Goal: Task Accomplishment & Management: Use online tool/utility

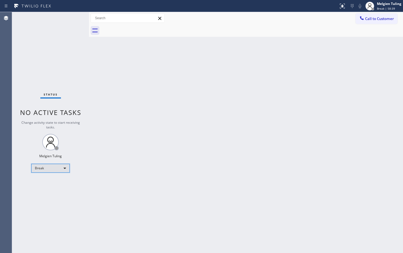
click at [57, 168] on div "Break" at bounding box center [50, 168] width 38 height 9
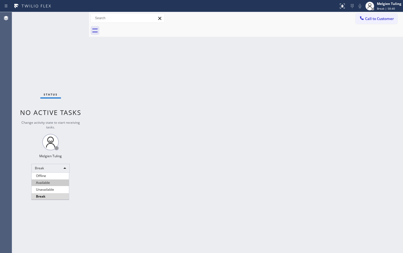
click at [50, 182] on li "Available" at bounding box center [50, 183] width 37 height 7
click at [50, 186] on li "Unavailable" at bounding box center [50, 189] width 37 height 7
click at [127, 144] on div "Back to Dashboard Change Sender ID Customers Technicians Select a contact Outbo…" at bounding box center [246, 132] width 314 height 241
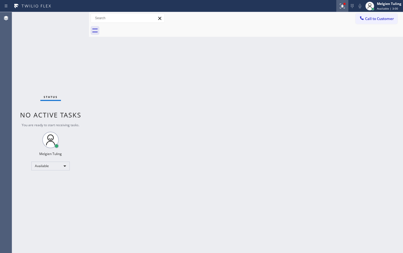
click at [344, 8] on icon at bounding box center [342, 6] width 7 height 7
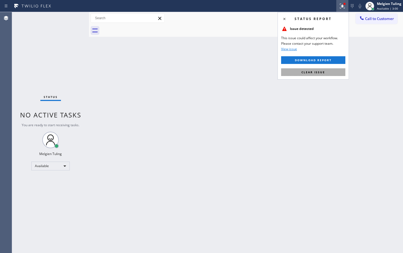
click at [323, 71] on span "Clear issue" at bounding box center [314, 72] width 24 height 4
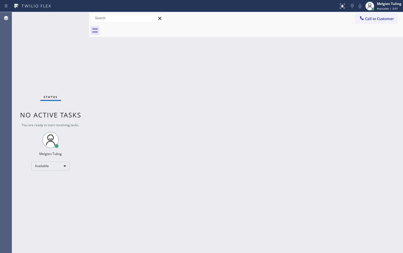
click at [318, 94] on div "Back to Dashboard Change Sender ID Customers Technicians Select a contact Outbo…" at bounding box center [246, 132] width 314 height 241
click at [90, 173] on div "Back to Dashboard Change Sender ID Customers Technicians Select a contact Outbo…" at bounding box center [246, 132] width 314 height 241
click at [93, 250] on div "Back to Dashboard Change Sender ID Customers Technicians Select a contact Outbo…" at bounding box center [246, 132] width 314 height 241
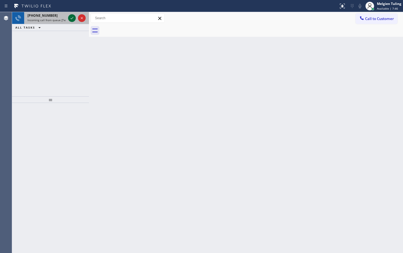
click at [68, 19] on div at bounding box center [72, 18] width 8 height 7
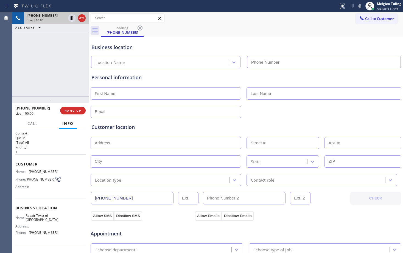
type input "[PHONE_NUMBER]"
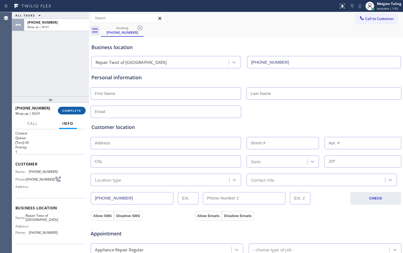
click at [76, 113] on span "COMPLETE" at bounding box center [71, 111] width 19 height 4
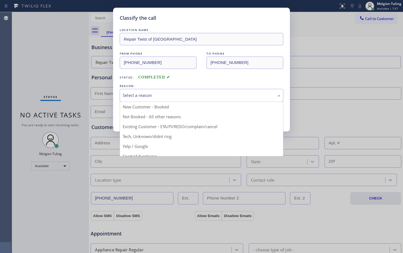
click at [164, 93] on div "Select a reason" at bounding box center [202, 95] width 158 height 6
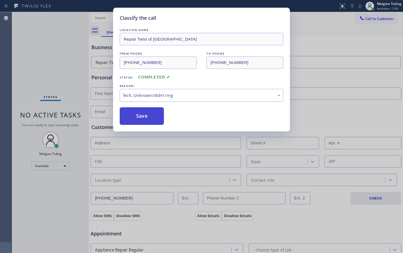
click at [143, 111] on button "Save" at bounding box center [142, 116] width 44 height 18
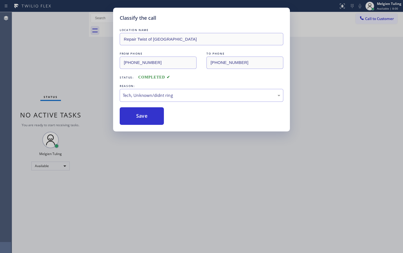
click at [102, 93] on div "Classify the call LOCATION NAME Repair Twist of Pasadena FROM PHONE [PHONE_NUMB…" at bounding box center [201, 126] width 403 height 253
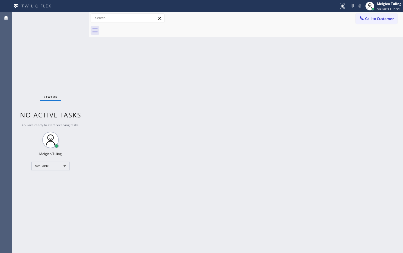
click at [153, 110] on div "Back to Dashboard Change Sender ID Customers Technicians Select a contact Outbo…" at bounding box center [246, 132] width 314 height 241
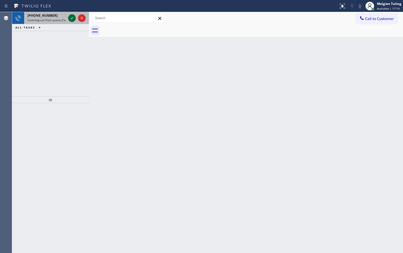
click at [72, 18] on icon at bounding box center [72, 18] width 7 height 7
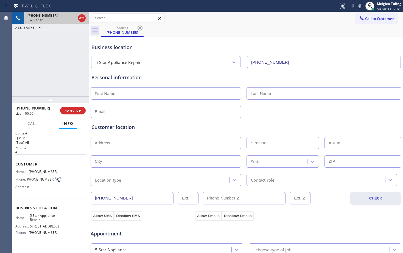
type input "[PHONE_NUMBER]"
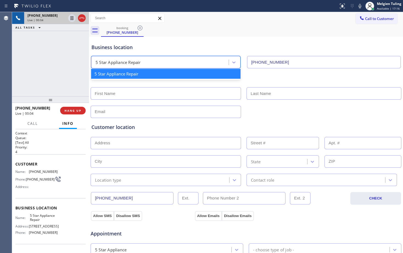
click at [144, 65] on div "5 Star Appliance Repair" at bounding box center [161, 63] width 136 height 10
click at [186, 35] on div "booking [PHONE_NUMBER] Call to Customer Outbound call Location Search location …" at bounding box center [246, 219] width 314 height 414
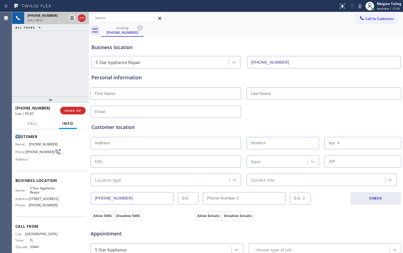
scroll to position [23, 0]
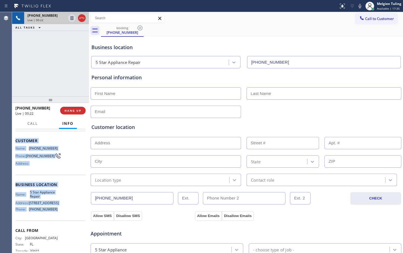
drag, startPoint x: 26, startPoint y: 136, endPoint x: 57, endPoint y: 210, distance: 80.5
click at [57, 210] on div "Context Queue: [Test] All Priority: 4 Customer Name: [PHONE_NUMBER] Phone: [PHO…" at bounding box center [50, 191] width 77 height 124
copy div "Customer Name: [PHONE_NUMBER] Phone: [PHONE_NUMBER] Address: Business location …"
click at [72, 17] on icon at bounding box center [72, 18] width 3 height 4
click at [360, 3] on icon at bounding box center [360, 6] width 7 height 7
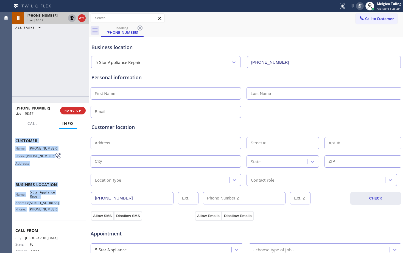
click at [72, 18] on icon at bounding box center [72, 18] width 7 height 7
click at [362, 8] on icon at bounding box center [360, 6] width 7 height 7
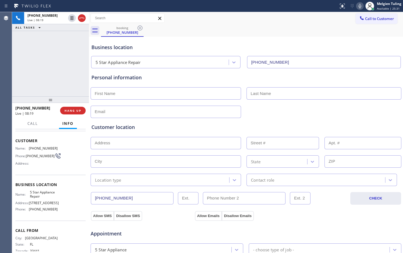
click at [306, 31] on div "booking [PHONE_NUMBER]" at bounding box center [252, 30] width 302 height 12
click at [42, 57] on div "[PHONE_NUMBER] Live | 10:59 ALL TASKS ALL TASKS ACTIVE TASKS TASKS IN WRAP UP" at bounding box center [50, 54] width 77 height 84
click at [161, 50] on div "Business location" at bounding box center [245, 47] width 309 height 7
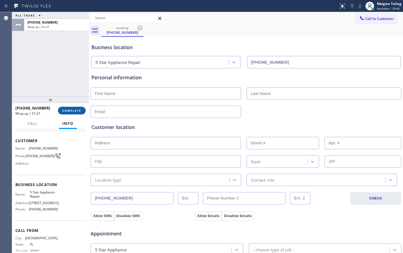
click at [63, 107] on button "COMPLETE" at bounding box center [72, 111] width 28 height 8
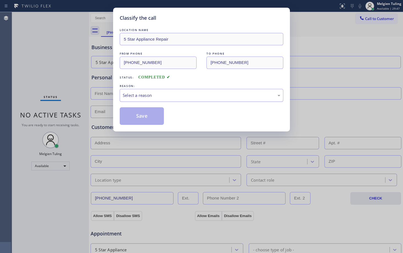
click at [149, 93] on div "Select a reason" at bounding box center [202, 95] width 158 height 6
click at [142, 115] on button "Save" at bounding box center [142, 116] width 44 height 18
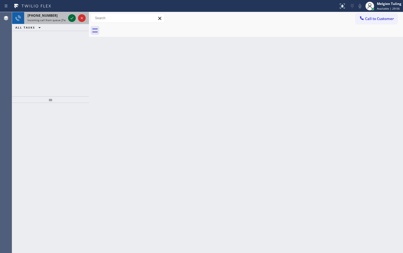
click at [71, 20] on icon at bounding box center [72, 18] width 7 height 7
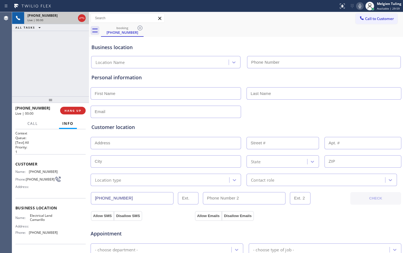
type input "[PHONE_NUMBER]"
click at [385, 116] on div "Customer location >> ADD NEW ADDRESS << + NEW ADDRESS State Location type Conta…" at bounding box center [245, 151] width 311 height 70
click at [185, 39] on div "Business location Electrical Land [GEOGRAPHIC_DATA] [PHONE_NUMBER]" at bounding box center [245, 53] width 311 height 30
click at [361, 5] on icon at bounding box center [360, 6] width 7 height 7
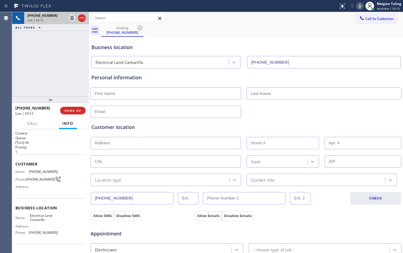
click at [361, 5] on icon at bounding box center [360, 6] width 7 height 7
click at [72, 17] on icon at bounding box center [72, 18] width 3 height 4
click at [70, 19] on icon at bounding box center [72, 18] width 7 height 7
click at [362, 4] on icon at bounding box center [360, 6] width 7 height 7
click at [339, 20] on div "Call to Customer Outbound call Location Search location Your caller id phone nu…" at bounding box center [246, 18] width 314 height 10
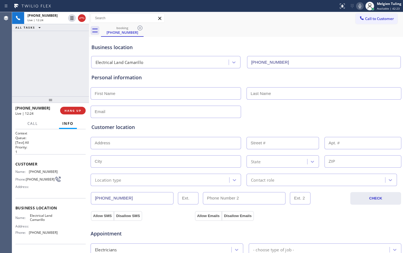
click at [63, 75] on div "[PHONE_NUMBER] Live | 12:24 ALL TASKS ALL TASKS ACTIVE TASKS TASKS IN WRAP UP" at bounding box center [50, 54] width 77 height 84
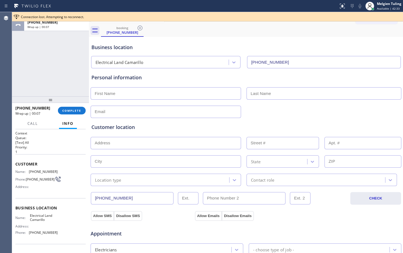
click at [103, 92] on input "text" at bounding box center [166, 93] width 150 height 12
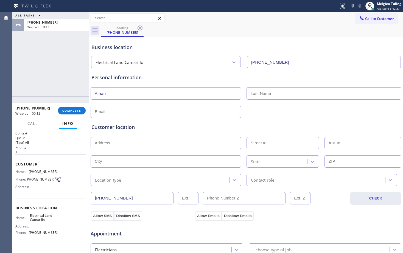
type input "Athan"
click at [260, 95] on input "text" at bounding box center [324, 93] width 155 height 12
type input "[PERSON_NAME]"
click at [131, 111] on input "text" at bounding box center [166, 112] width 150 height 12
paste input "[EMAIL_ADDRESS][DOMAIN_NAME]"
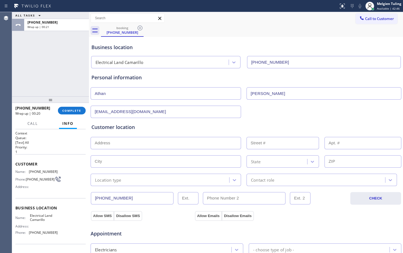
type input "[EMAIL_ADDRESS][DOMAIN_NAME]"
click at [127, 143] on input "text" at bounding box center [166, 143] width 150 height 12
paste input "[STREET_ADDRESS]"
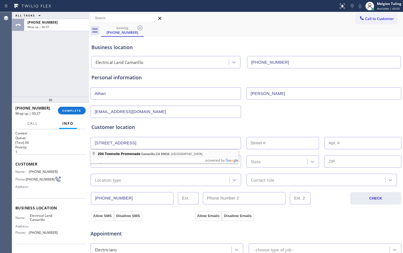
type input "204 Townsite Promenade"
type input "204"
type input "Camarillo"
type input "93010"
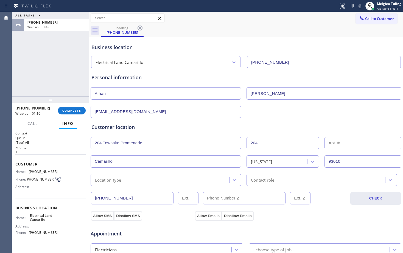
click at [138, 166] on input "Camarillo" at bounding box center [166, 161] width 150 height 12
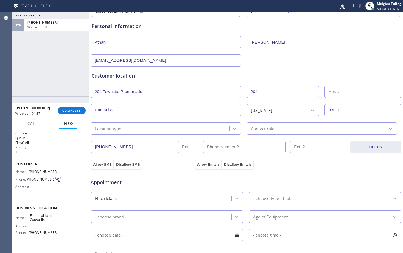
scroll to position [55, 0]
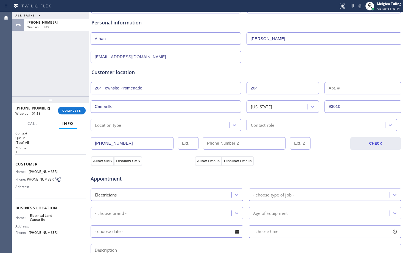
click at [127, 124] on div "Location type" at bounding box center [160, 125] width 137 height 10
drag, startPoint x: 118, startPoint y: 140, endPoint x: 98, endPoint y: 127, distance: 24.0
click at [98, 127] on div "Location type" at bounding box center [108, 125] width 26 height 6
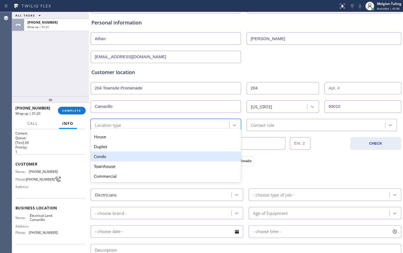
click at [99, 157] on div "Condo" at bounding box center [166, 157] width 150 height 10
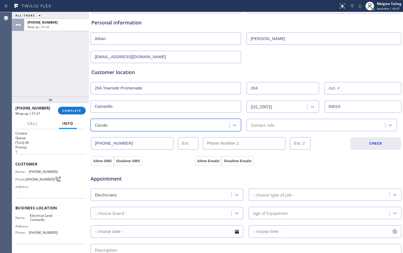
click at [266, 124] on div "Contact role" at bounding box center [262, 125] width 23 height 6
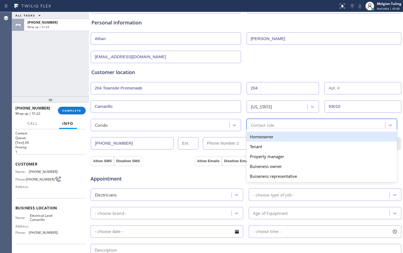
click at [263, 136] on div "Homeowner" at bounding box center [322, 137] width 150 height 10
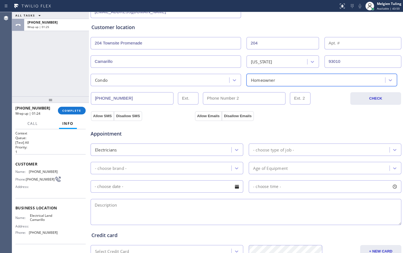
scroll to position [110, 0]
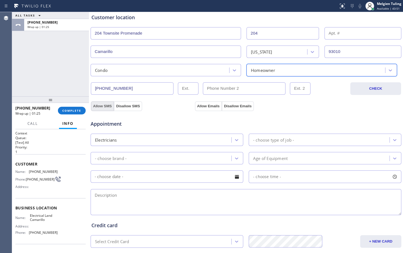
click at [102, 106] on button "Allow SMS" at bounding box center [102, 106] width 23 height 10
click at [205, 105] on button "Allow Emails" at bounding box center [208, 106] width 27 height 10
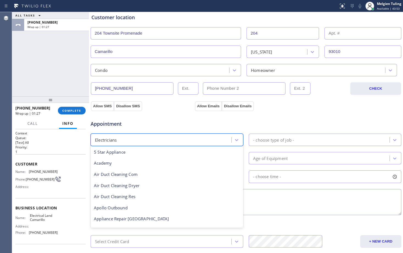
click at [142, 138] on div "Electricians" at bounding box center [161, 140] width 139 height 10
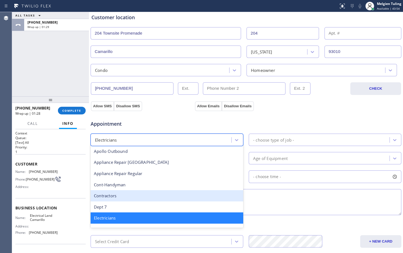
click at [286, 178] on div "- choose time -" at bounding box center [325, 177] width 153 height 13
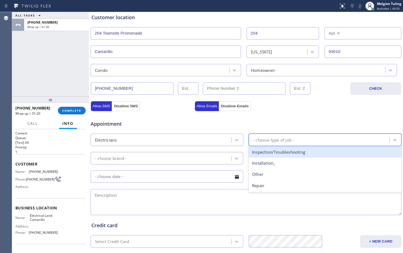
drag, startPoint x: 257, startPoint y: 131, endPoint x: 257, endPoint y: 138, distance: 6.3
click at [257, 138] on div "- choose type of job -" at bounding box center [273, 140] width 41 height 6
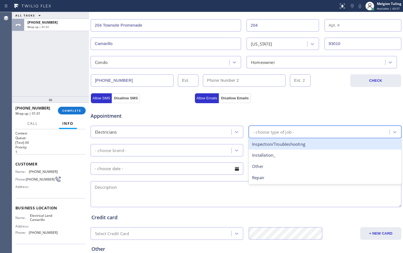
scroll to position [118, 0]
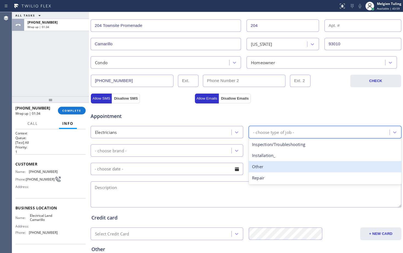
click at [259, 169] on div "Other" at bounding box center [325, 166] width 153 height 11
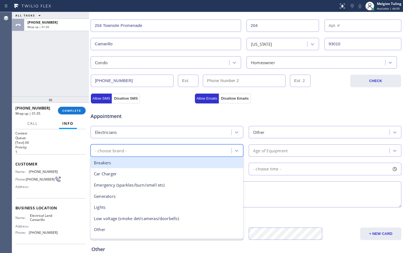
click at [169, 151] on div "- choose brand -" at bounding box center [161, 151] width 139 height 10
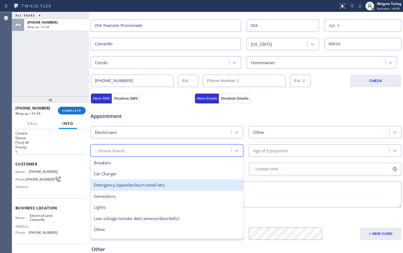
scroll to position [42, 0]
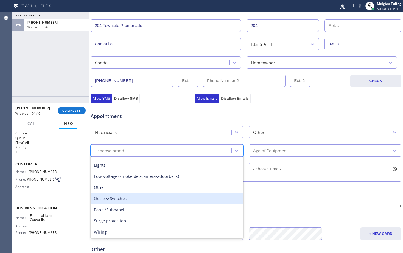
click at [115, 198] on div "Outlets/Switches" at bounding box center [167, 198] width 153 height 11
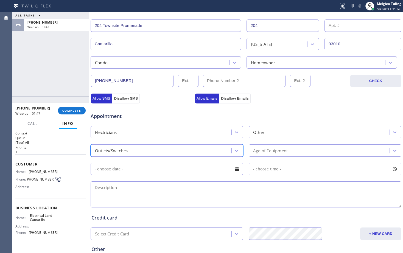
click at [259, 155] on div "Age of Equipment" at bounding box center [319, 151] width 139 height 10
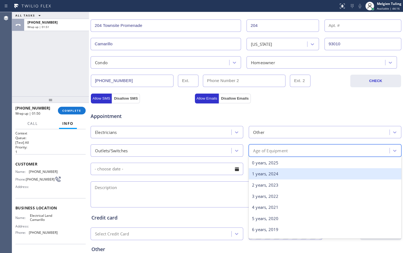
click at [266, 172] on div "1 years, 2024" at bounding box center [325, 173] width 153 height 11
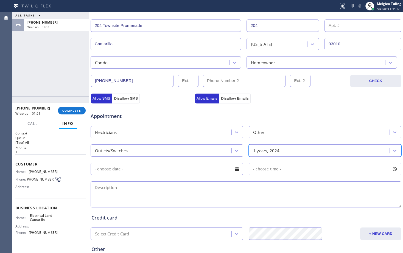
click at [145, 172] on input "text" at bounding box center [167, 169] width 153 height 12
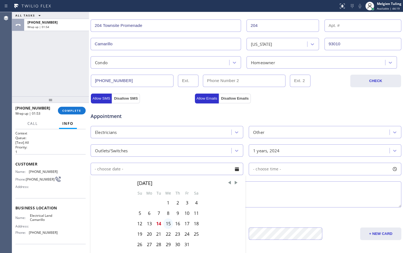
click at [169, 223] on div "15" at bounding box center [168, 224] width 10 height 10
type input "[DATE]"
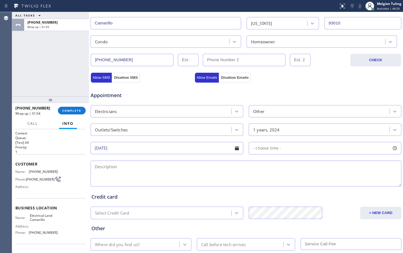
scroll to position [172, 0]
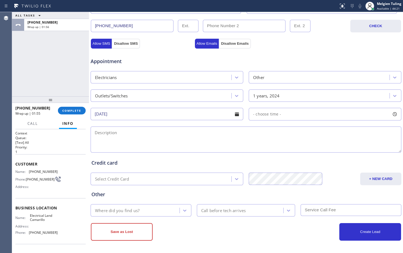
click at [271, 114] on span "- choose time -" at bounding box center [267, 113] width 28 height 5
drag, startPoint x: 252, startPoint y: 147, endPoint x: 357, endPoint y: 144, distance: 105.5
click at [357, 144] on div at bounding box center [359, 148] width 7 height 12
drag, startPoint x: 356, startPoint y: 146, endPoint x: 351, endPoint y: 147, distance: 5.3
click at [351, 147] on div at bounding box center [353, 148] width 7 height 12
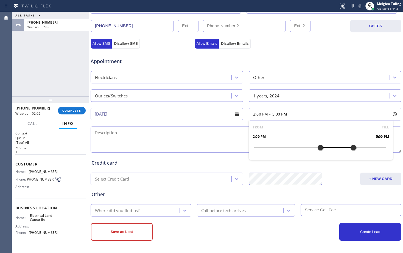
drag, startPoint x: 253, startPoint y: 147, endPoint x: 315, endPoint y: 145, distance: 62.4
click at [317, 145] on div at bounding box center [320, 148] width 7 height 12
click at [149, 136] on textarea at bounding box center [246, 140] width 311 height 26
click at [118, 134] on textarea at bounding box center [246, 140] width 311 height 26
paste textarea "would like to install a unit outlet for a frame of TV just like a pass through …"
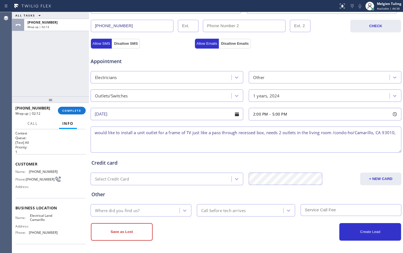
click at [94, 132] on textarea "would like to install a unit outlet for a frame of TV just like a pass through …" at bounding box center [246, 140] width 311 height 26
click at [153, 138] on textarea "2-5 |$60 |would like to install a unit outlet for a frame of TV just like a pas…" at bounding box center [246, 140] width 311 height 26
click at [37, 220] on span "Electrical Land Camarillo" at bounding box center [43, 218] width 27 height 9
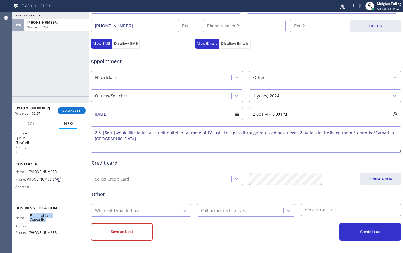
click at [37, 220] on span "Electrical Land Camarillo" at bounding box center [43, 218] width 27 height 9
copy span "Electrical Land Camarillo"
click at [160, 141] on textarea "2-5 |$60 |would like to install a unit outlet for a frame of TV just like a pas…" at bounding box center [246, 140] width 311 height 26
paste textarea "Electrical Land Camarillo"
type textarea "2-5 |$60 |would like to install a unit outlet for a frame of TV just like a pas…"
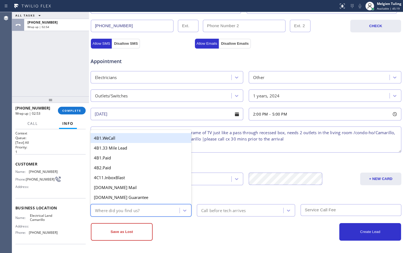
click at [129, 208] on div "Where did you find us?" at bounding box center [117, 210] width 44 height 6
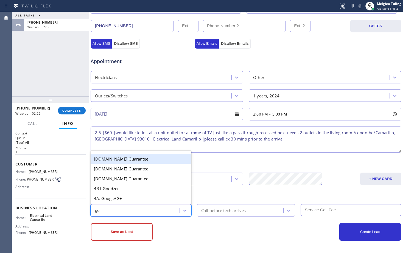
type input "goo"
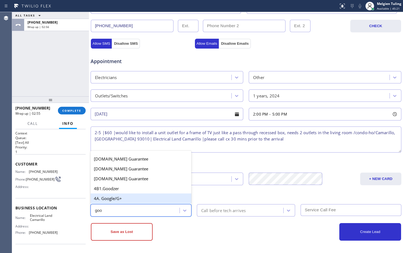
click at [125, 198] on div "4A. Google/G+" at bounding box center [141, 199] width 101 height 10
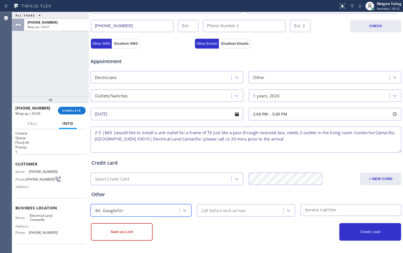
click at [219, 213] on div "Call before tech arrives" at bounding box center [223, 210] width 45 height 6
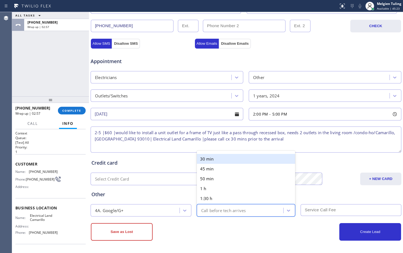
click at [208, 157] on div "30 min" at bounding box center [246, 159] width 99 height 10
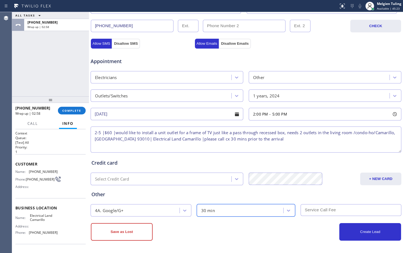
click at [314, 210] on input "text" at bounding box center [351, 210] width 101 height 12
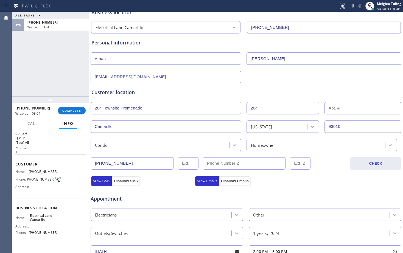
scroll to position [0, 0]
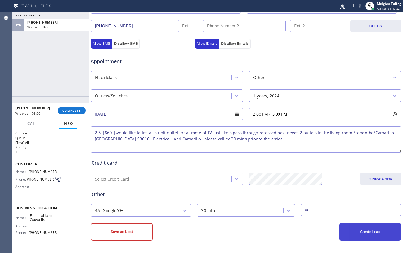
type input "60"
click at [350, 229] on button "Create Lead" at bounding box center [370, 232] width 62 height 18
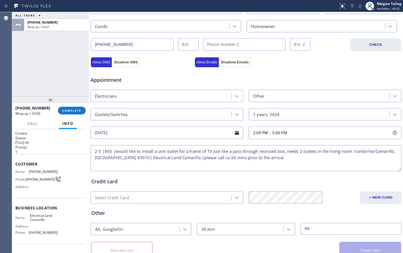
scroll to position [191, 0]
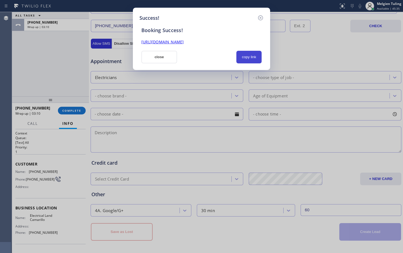
click at [246, 57] on button "copy link" at bounding box center [248, 57] width 25 height 13
click at [184, 42] on link "[URL][DOMAIN_NAME]" at bounding box center [162, 41] width 42 height 5
click at [153, 54] on button "close" at bounding box center [159, 57] width 36 height 13
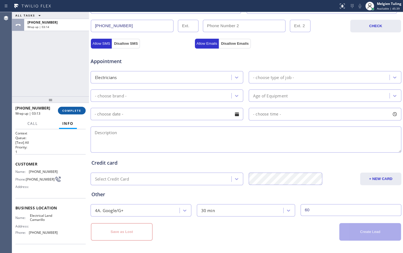
click at [73, 111] on span "COMPLETE" at bounding box center [71, 111] width 19 height 4
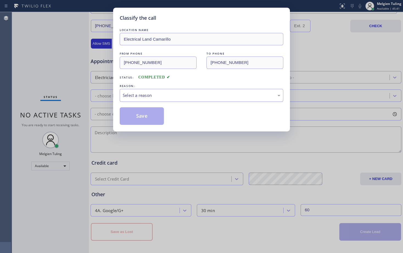
click at [149, 92] on div "Select a reason" at bounding box center [202, 95] width 158 height 6
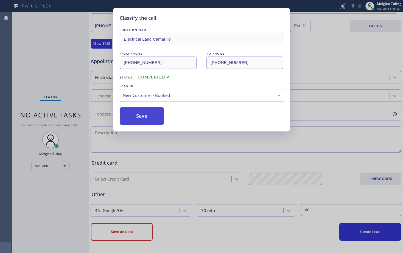
click at [139, 118] on button "Save" at bounding box center [142, 116] width 44 height 18
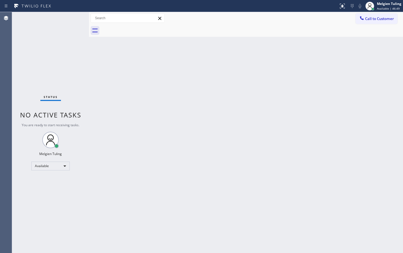
click at [146, 154] on div "Back to Dashboard Change Sender ID Customers Technicians Select a contact Outbo…" at bounding box center [246, 132] width 314 height 241
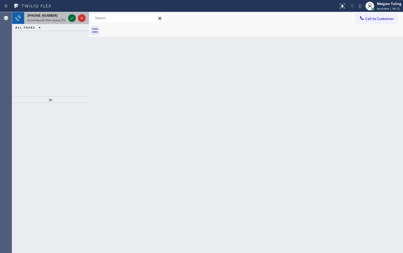
click at [71, 18] on icon at bounding box center [72, 18] width 7 height 7
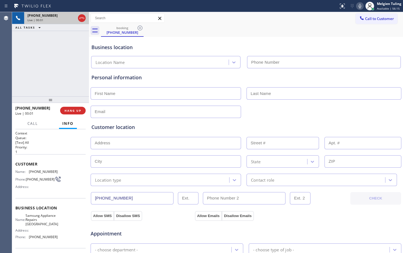
type input "[PHONE_NUMBER]"
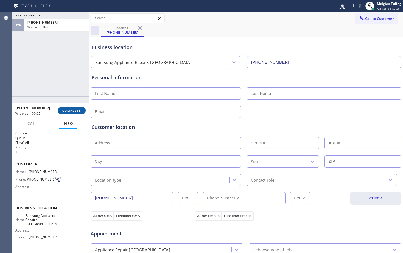
click at [71, 110] on span "COMPLETE" at bounding box center [71, 111] width 19 height 4
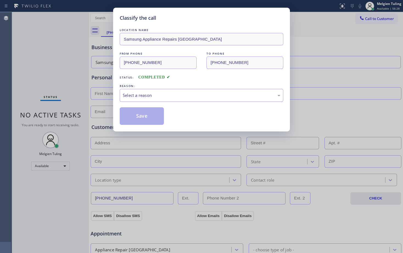
click at [157, 92] on div "Select a reason" at bounding box center [202, 95] width 158 height 6
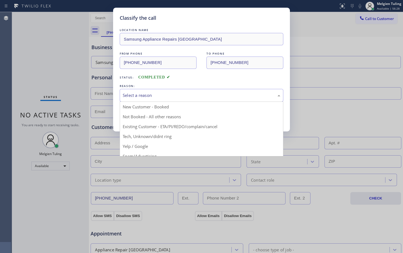
click at [157, 92] on div "Select a reason" at bounding box center [202, 95] width 158 height 6
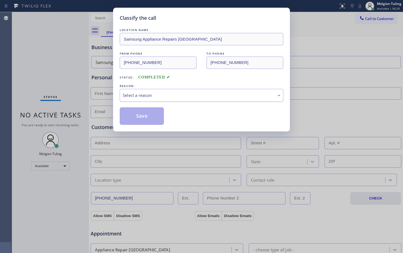
click at [154, 95] on div "Select a reason" at bounding box center [202, 95] width 158 height 6
click at [142, 115] on button "Save" at bounding box center [142, 116] width 44 height 18
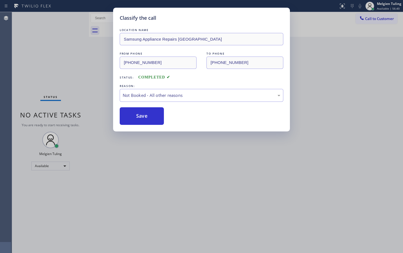
click at [83, 55] on div "Status No active tasks You are ready to start receiving tasks. Melgien Tuling A…" at bounding box center [50, 132] width 77 height 241
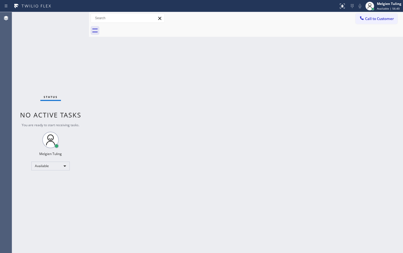
click at [83, 55] on div "Status No active tasks You are ready to start receiving tasks. Melgien Tuling A…" at bounding box center [50, 132] width 77 height 241
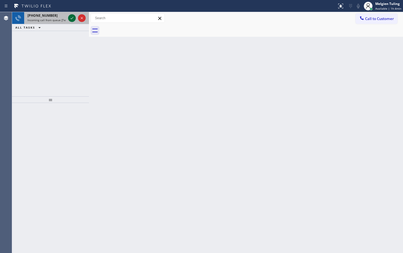
click at [73, 18] on icon at bounding box center [72, 18] width 7 height 7
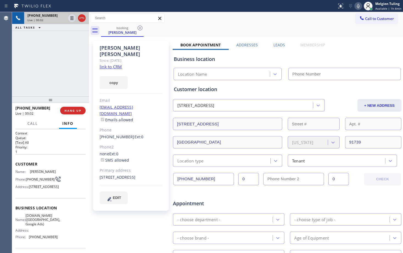
type input "[PHONE_NUMBER]"
click at [108, 64] on link "link to CRM" at bounding box center [111, 66] width 22 height 5
click at [72, 18] on icon at bounding box center [72, 18] width 3 height 4
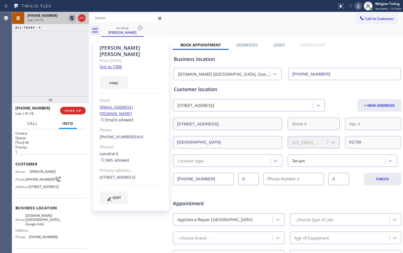
click at [31, 124] on span "Call" at bounding box center [32, 123] width 10 height 5
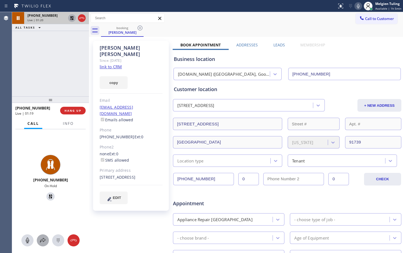
click at [41, 241] on icon at bounding box center [42, 240] width 5 height 5
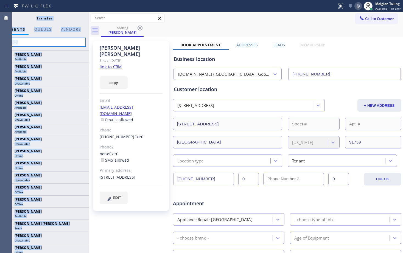
click at [40, 42] on input "text" at bounding box center [44, 42] width 83 height 9
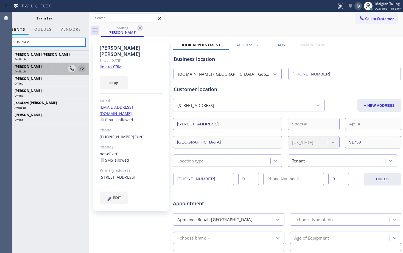
type input "[PERSON_NAME]"
click at [82, 67] on icon at bounding box center [82, 68] width 7 height 7
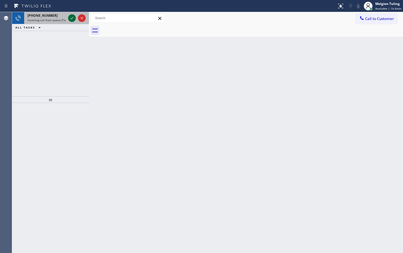
click at [72, 19] on icon at bounding box center [72, 18] width 7 height 7
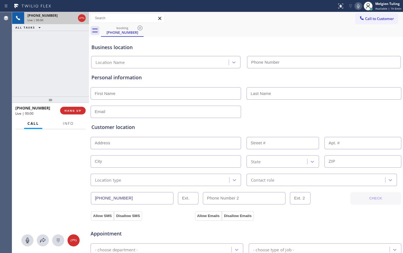
type input "[PHONE_NUMBER]"
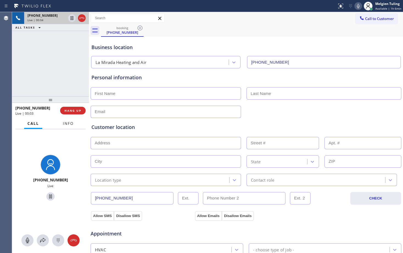
click at [68, 124] on span "Info" at bounding box center [68, 123] width 11 height 5
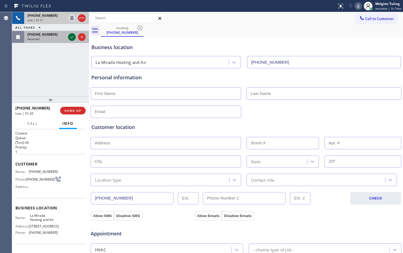
click at [71, 36] on icon at bounding box center [72, 37] width 7 height 7
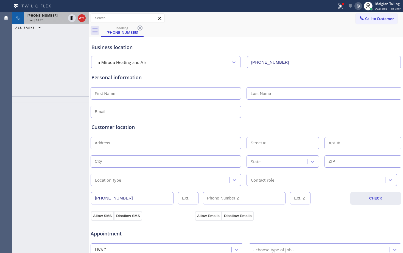
click at [44, 19] on div "Live | 01:25" at bounding box center [46, 20] width 38 height 4
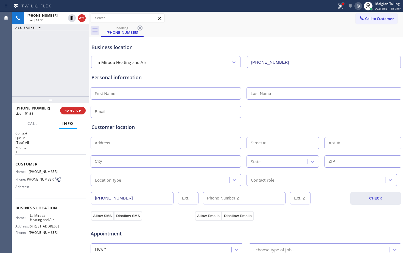
click at [343, 5] on div at bounding box center [342, 3] width 3 height 3
click at [341, 5] on icon at bounding box center [340, 6] width 7 height 7
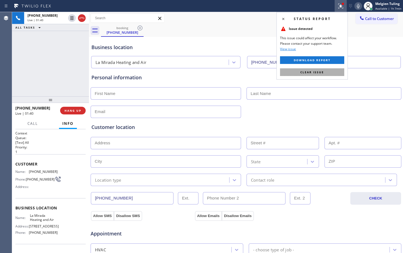
click at [304, 72] on span "Clear issue" at bounding box center [312, 72] width 24 height 4
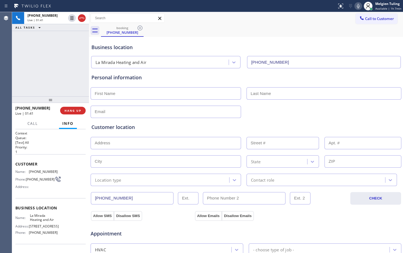
click at [309, 43] on div "Business location [GEOGRAPHIC_DATA] Heating and Air [PHONE_NUMBER]" at bounding box center [245, 53] width 311 height 30
click at [281, 109] on div at bounding box center [246, 111] width 312 height 13
click at [261, 123] on div "Customer location >> ADD NEW ADDRESS << + NEW ADDRESS State Location type Conta…" at bounding box center [245, 152] width 311 height 68
click at [76, 110] on span "HANG UP" at bounding box center [73, 111] width 17 height 4
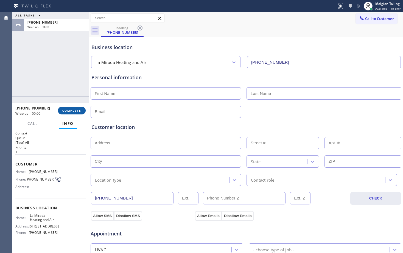
click at [76, 110] on span "COMPLETE" at bounding box center [71, 111] width 19 height 4
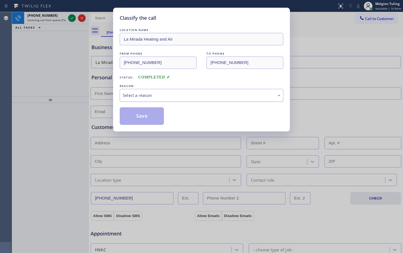
click at [132, 93] on div "Select a reason" at bounding box center [202, 95] width 158 height 6
click at [140, 116] on button "Save" at bounding box center [142, 116] width 44 height 18
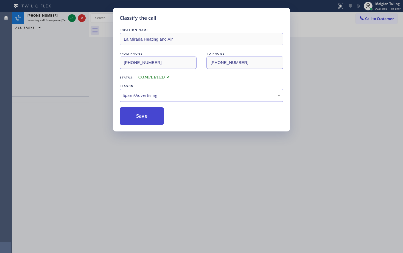
click at [140, 116] on button "Save" at bounding box center [142, 116] width 44 height 18
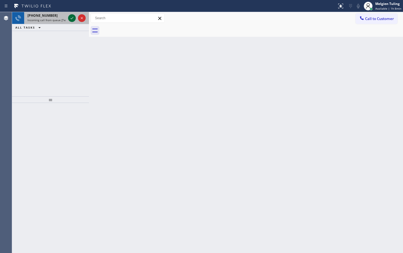
click at [71, 18] on icon at bounding box center [72, 18] width 7 height 7
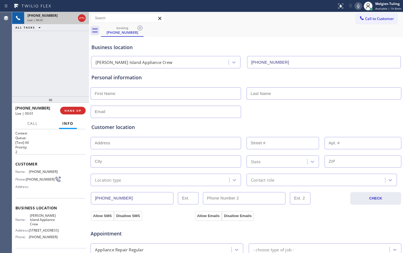
type input "[PHONE_NUMBER]"
click at [299, 118] on div "Customer location >> ADD NEW ADDRESS << + NEW ADDRESS State Location type Conta…" at bounding box center [245, 151] width 311 height 70
click at [356, 5] on icon at bounding box center [356, 6] width 7 height 7
click at [73, 17] on icon at bounding box center [72, 18] width 3 height 4
click at [71, 18] on icon at bounding box center [72, 18] width 4 height 4
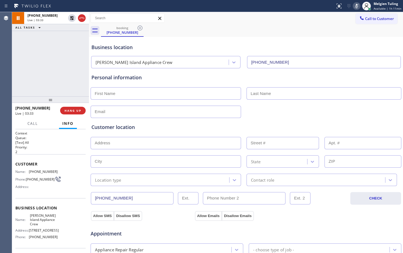
click at [358, 3] on icon at bounding box center [356, 6] width 7 height 7
click at [307, 16] on div "Call to Customer Outbound call Location Search location Your caller id phone nu…" at bounding box center [246, 18] width 314 height 10
click at [55, 48] on div "[PHONE_NUMBER] Live | 06:41 ALL TASKS ALL TASKS ACTIVE TASKS TASKS IN WRAP UP" at bounding box center [50, 54] width 77 height 84
click at [174, 40] on div "Business location [PERSON_NAME][GEOGRAPHIC_DATA] Appliance Crew [PHONE_NUMBER]" at bounding box center [245, 53] width 311 height 30
click at [73, 110] on span "HANG UP" at bounding box center [73, 111] width 17 height 4
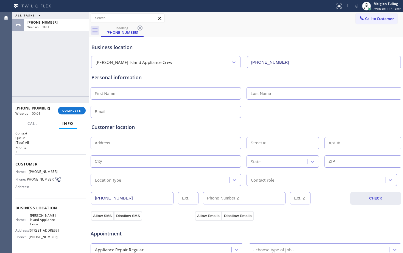
click at [134, 95] on input "text" at bounding box center [166, 93] width 150 height 12
type input "Rahul"
click at [278, 94] on input "text" at bounding box center [324, 93] width 155 height 12
type input "[PERSON_NAME]"
click at [117, 110] on input "text" at bounding box center [166, 112] width 150 height 12
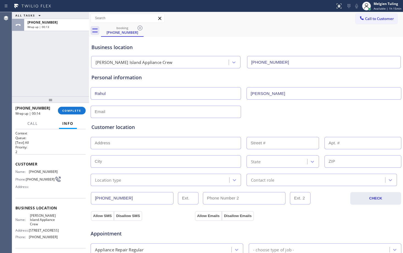
paste input "[EMAIL_ADDRESS][PERSON_NAME][DOMAIN_NAME]"
type input "[EMAIL_ADDRESS][PERSON_NAME][DOMAIN_NAME]"
click at [103, 141] on input "text" at bounding box center [166, 143] width 150 height 12
click at [106, 147] on input "text" at bounding box center [166, 143] width 150 height 12
paste input "[STREET_ADDRESS]"
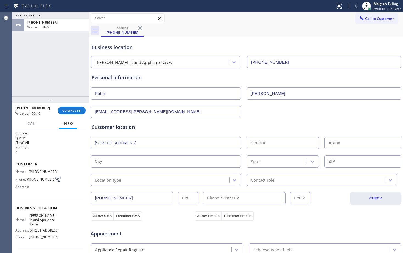
type input "[STREET_ADDRESS]"
type input "4710"
type input "[PERSON_NAME][GEOGRAPHIC_DATA]"
type input "98040"
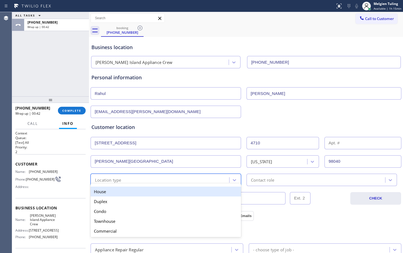
click at [109, 180] on div "Location type" at bounding box center [108, 180] width 26 height 6
click at [103, 191] on div "House" at bounding box center [166, 192] width 150 height 10
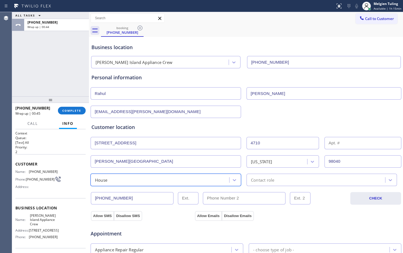
click at [264, 180] on div "Contact role" at bounding box center [262, 180] width 23 height 6
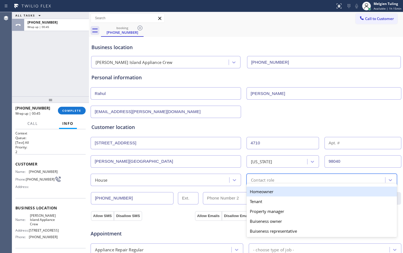
click at [256, 194] on div "Homeowner" at bounding box center [322, 192] width 150 height 10
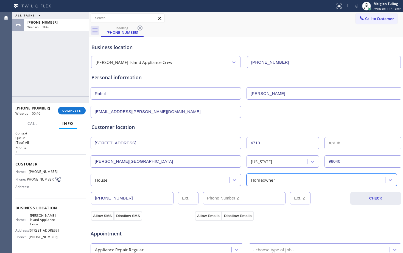
scroll to position [82, 0]
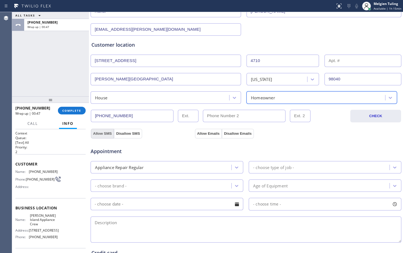
click at [101, 133] on button "Allow SMS" at bounding box center [102, 134] width 23 height 10
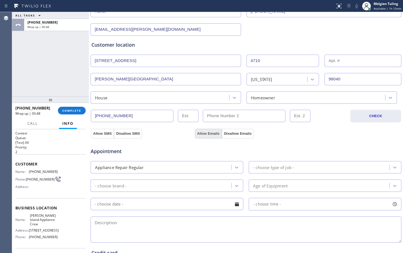
click at [201, 135] on button "Allow Emails" at bounding box center [208, 134] width 27 height 10
click at [131, 185] on div "- choose brand -" at bounding box center [161, 186] width 139 height 10
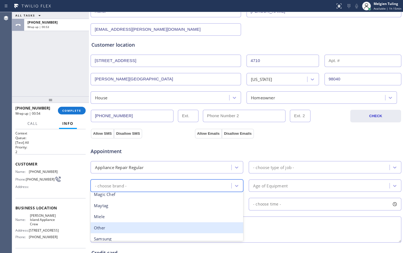
scroll to position [153, 0]
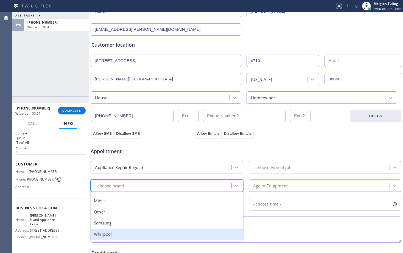
click at [104, 236] on div "Whirpool" at bounding box center [167, 234] width 153 height 11
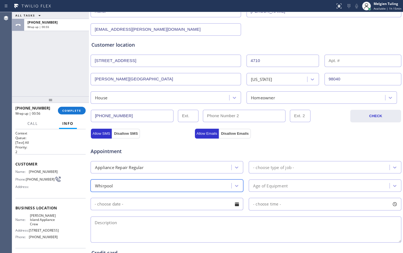
click at [265, 168] on div "- choose type of job -" at bounding box center [273, 167] width 41 height 6
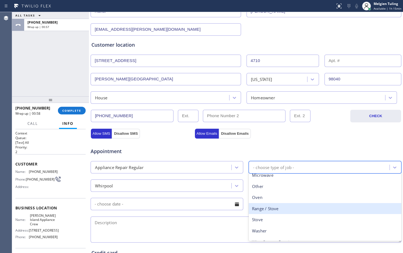
scroll to position [90, 0]
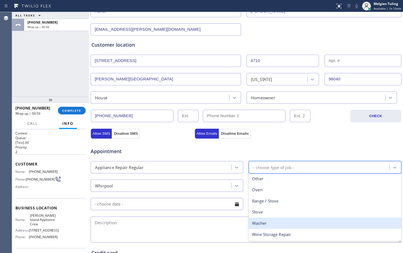
click at [254, 224] on div "Washer" at bounding box center [325, 223] width 153 height 11
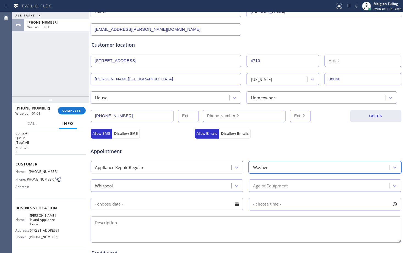
click at [283, 168] on div "Washer" at bounding box center [319, 168] width 139 height 10
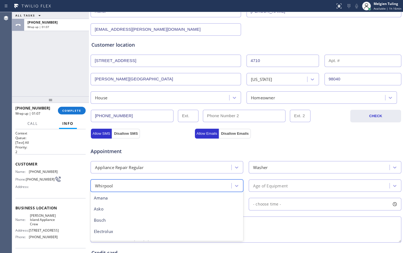
click at [220, 184] on div "Whirpool" at bounding box center [161, 186] width 139 height 10
click at [259, 186] on div "Age of Equipment" at bounding box center [270, 186] width 35 height 6
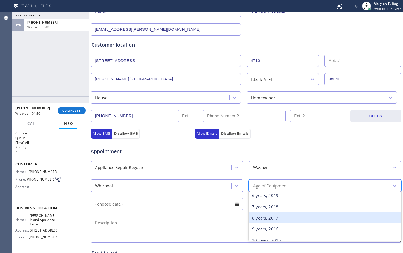
scroll to position [82, 0]
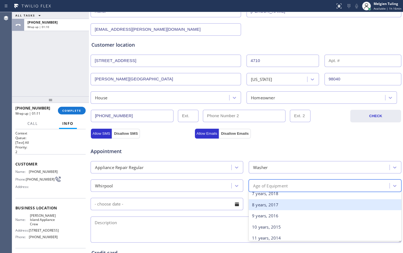
click at [261, 209] on div "8 years, 2017" at bounding box center [325, 204] width 153 height 11
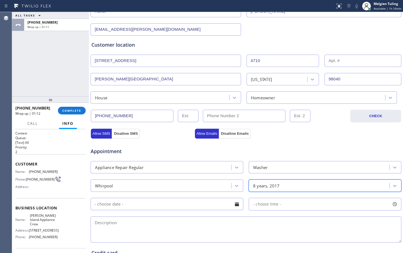
click at [185, 205] on input "text" at bounding box center [167, 204] width 153 height 12
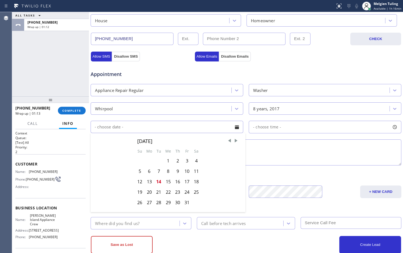
scroll to position [165, 0]
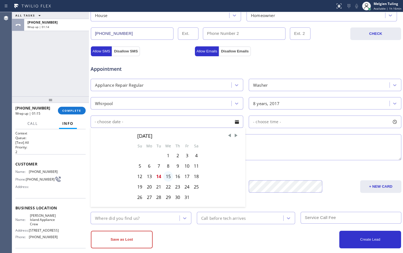
click at [166, 177] on div "15" at bounding box center [168, 176] width 10 height 10
type input "[DATE]"
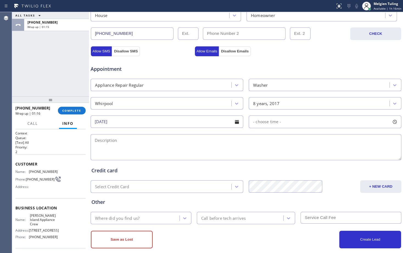
click at [269, 121] on span "- choose time -" at bounding box center [267, 121] width 28 height 5
drag, startPoint x: 253, startPoint y: 154, endPoint x: 296, endPoint y: 155, distance: 43.1
click at [296, 155] on div at bounding box center [298, 156] width 7 height 12
drag, startPoint x: 254, startPoint y: 155, endPoint x: 262, endPoint y: 154, distance: 8.3
click at [262, 154] on div at bounding box center [265, 156] width 7 height 12
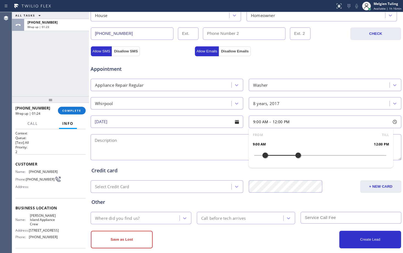
click at [212, 150] on textarea at bounding box center [246, 147] width 311 height 26
type textarea "w"
click at [167, 140] on textarea "9-12 |$85 |Whirlpool |Washer |SBS|doesnt work very well" at bounding box center [246, 147] width 311 height 26
click at [222, 144] on textarea "9-12 |$85 |Whirlpool |Washer |SBS| doesn't work very well" at bounding box center [246, 147] width 311 height 26
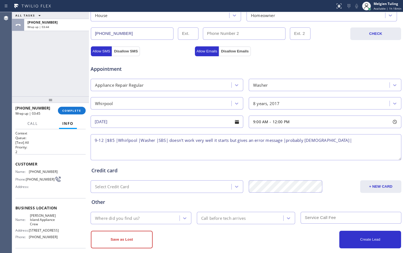
paste textarea "[STREET_ADDRESS]"
click at [35, 224] on div "Name: [PERSON_NAME][GEOGRAPHIC_DATA] Appliance Crew Address: [STREET_ADDRESS] P…" at bounding box center [36, 228] width 42 height 28
click at [36, 222] on span "[PERSON_NAME] Island Appliance Crew" at bounding box center [43, 220] width 27 height 13
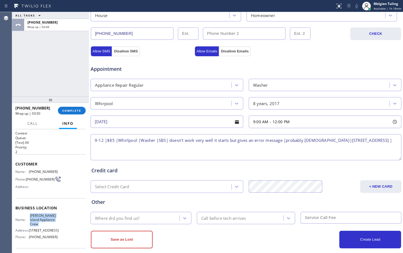
click at [36, 222] on span "[PERSON_NAME] Island Appliance Crew" at bounding box center [43, 220] width 27 height 13
copy span "[PERSON_NAME] Island Appliance Crew"
click at [117, 148] on textarea "9-12 |$85 |Whirlpool |Washer |SBS| doesn't work very well it starts but gives a…" at bounding box center [246, 147] width 311 height 26
paste textarea "[PERSON_NAME] Island Appliance Crew"
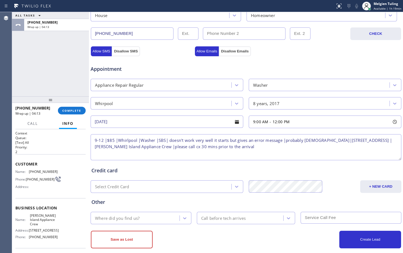
type textarea "9-12 |$85 |Whirlpool |Washer |SBS| doesn't work very well it starts but gives a…"
click at [107, 218] on div "Where did you find us?" at bounding box center [117, 218] width 44 height 6
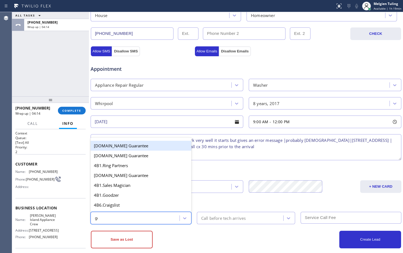
type input "goo"
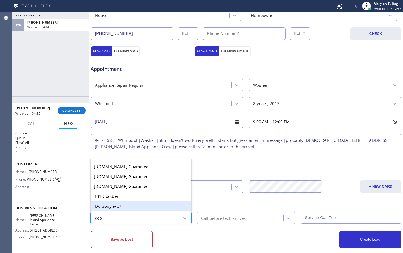
click at [123, 206] on div "4A. Google/G+" at bounding box center [141, 206] width 101 height 10
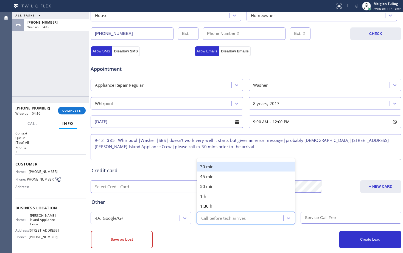
click at [212, 218] on div "Call before tech arrives" at bounding box center [223, 218] width 45 height 6
click at [217, 169] on div "30 min" at bounding box center [246, 167] width 99 height 10
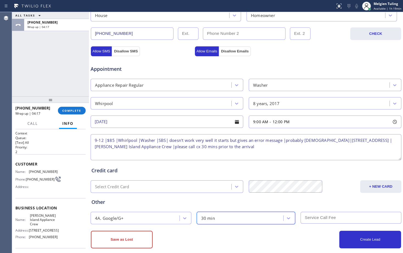
click at [307, 216] on input "text" at bounding box center [351, 218] width 101 height 12
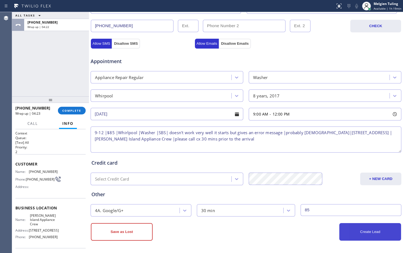
type input "85"
click at [355, 233] on button "Create Lead" at bounding box center [370, 232] width 62 height 18
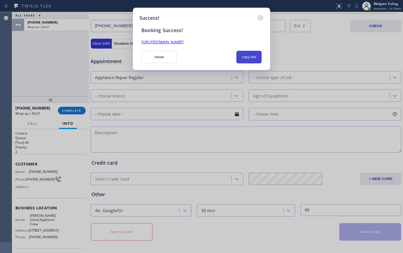
click at [244, 58] on button "copy link" at bounding box center [248, 57] width 25 height 13
click at [184, 41] on link "[URL][DOMAIN_NAME]" at bounding box center [162, 41] width 42 height 5
click at [165, 56] on button "close" at bounding box center [159, 57] width 36 height 13
click at [165, 56] on div "Appointment" at bounding box center [142, 58] width 104 height 13
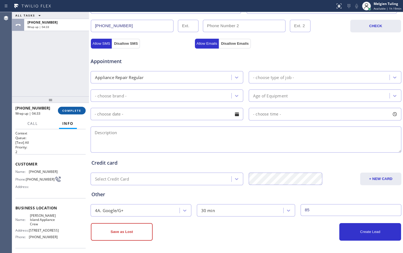
click at [66, 111] on span "COMPLETE" at bounding box center [71, 111] width 19 height 4
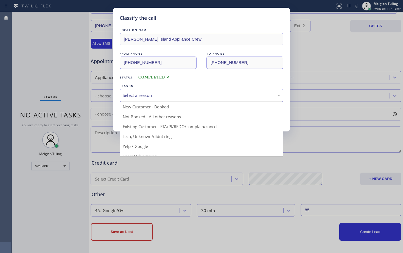
click at [152, 94] on div "Select a reason" at bounding box center [202, 95] width 158 height 6
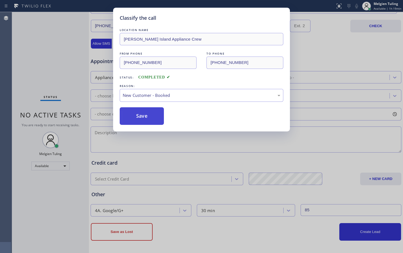
click at [140, 115] on button "Save" at bounding box center [142, 116] width 44 height 18
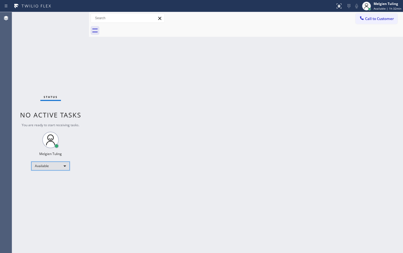
click at [63, 166] on div "Available" at bounding box center [50, 166] width 38 height 9
click at [45, 194] on li "Break" at bounding box center [50, 194] width 37 height 7
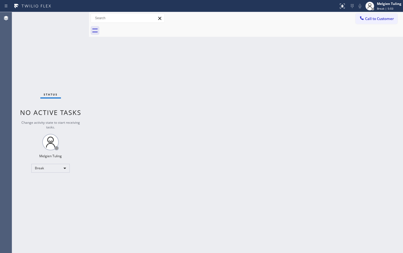
click at [253, 231] on div "Back to Dashboard Change Sender ID Customers Technicians Select a contact Outbo…" at bounding box center [246, 132] width 314 height 241
click at [41, 165] on div "Break" at bounding box center [50, 168] width 38 height 9
click at [43, 181] on li "Available" at bounding box center [50, 183] width 37 height 7
click at [172, 180] on div "Back to Dashboard Change Sender ID Customers Technicians Select a contact Outbo…" at bounding box center [246, 132] width 314 height 241
click at [183, 134] on div "Back to Dashboard Change Sender ID Customers Technicians Select a contact Outbo…" at bounding box center [246, 132] width 314 height 241
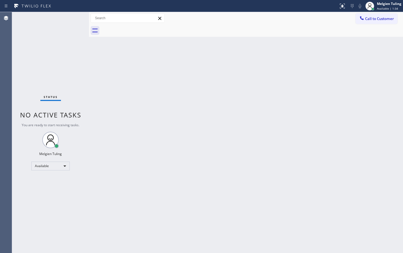
click at [193, 149] on div "Back to Dashboard Change Sender ID Customers Technicians Select a contact Outbo…" at bounding box center [246, 132] width 314 height 241
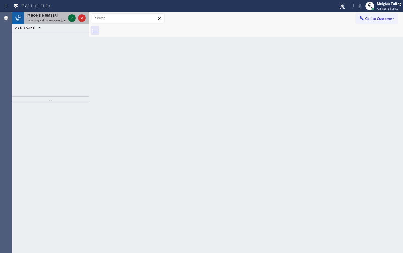
click at [71, 20] on icon at bounding box center [72, 18] width 7 height 7
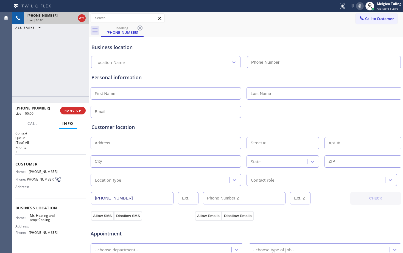
type input "[PHONE_NUMBER]"
click at [203, 126] on div "Customer location" at bounding box center [245, 127] width 309 height 7
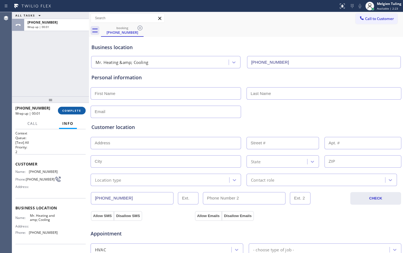
click at [74, 112] on span "COMPLETE" at bounding box center [71, 111] width 19 height 4
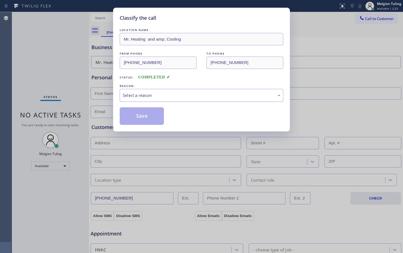
click at [130, 91] on div "Select a reason" at bounding box center [202, 95] width 164 height 13
click at [138, 119] on button "Save" at bounding box center [142, 116] width 44 height 18
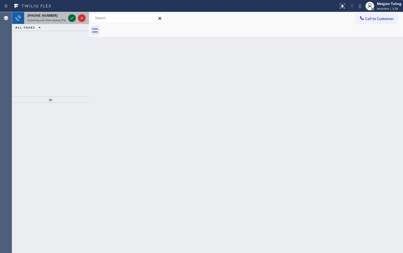
click at [72, 17] on icon at bounding box center [72, 18] width 7 height 7
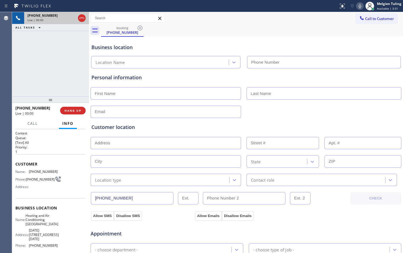
type input "[PHONE_NUMBER]"
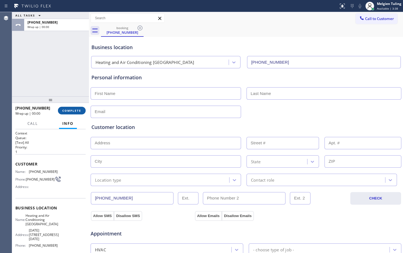
click at [69, 108] on button "COMPLETE" at bounding box center [72, 111] width 28 height 8
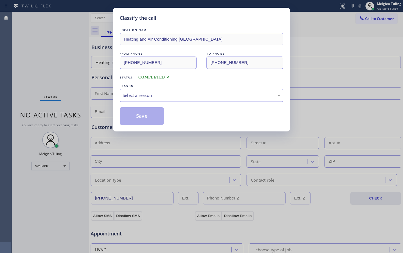
click at [143, 96] on div "Select a reason" at bounding box center [202, 95] width 158 height 6
click at [136, 124] on button "Save" at bounding box center [142, 116] width 44 height 18
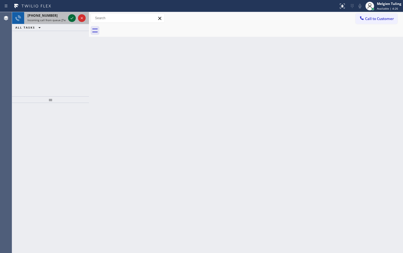
click at [71, 18] on icon at bounding box center [72, 18] width 7 height 7
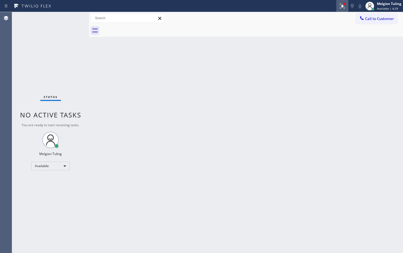
click at [343, 6] on icon at bounding box center [341, 6] width 3 height 4
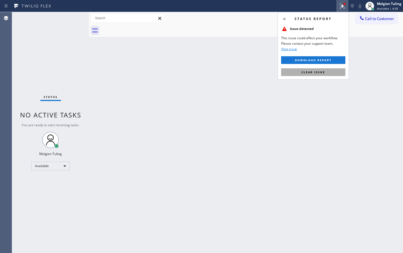
click at [314, 71] on span "Clear issue" at bounding box center [314, 72] width 24 height 4
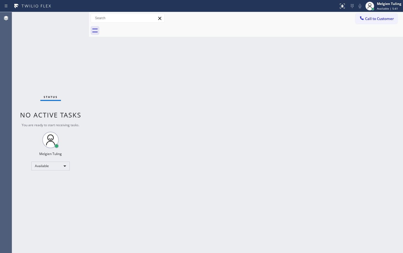
click at [73, 16] on div "Status No active tasks You are ready to start receiving tasks. Melgien Tuling A…" at bounding box center [50, 132] width 77 height 241
click at [64, 37] on div "Status No active tasks You are ready to start receiving tasks. Melgien Tuling A…" at bounding box center [50, 132] width 77 height 241
click at [155, 156] on div "Back to Dashboard Change Sender ID Customers Technicians Select a contact Outbo…" at bounding box center [246, 132] width 314 height 241
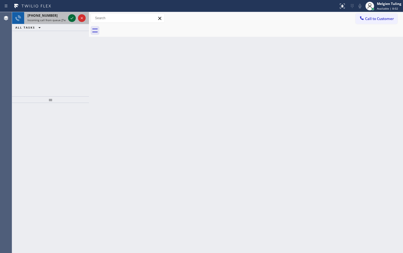
click at [68, 17] on div at bounding box center [72, 18] width 8 height 7
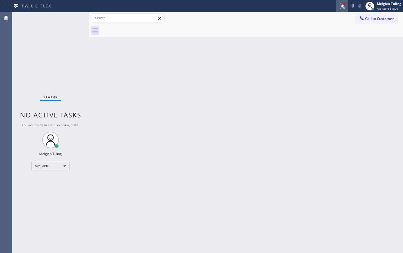
click at [342, 7] on icon at bounding box center [342, 6] width 7 height 7
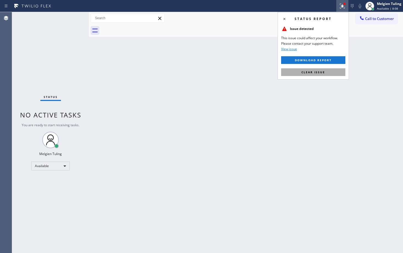
click at [322, 72] on span "Clear issue" at bounding box center [314, 72] width 24 height 4
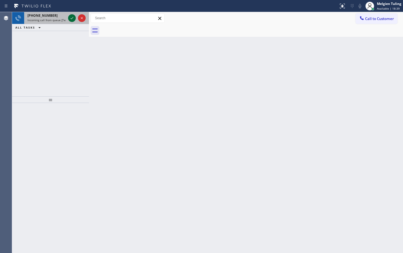
click at [69, 17] on icon at bounding box center [72, 18] width 7 height 7
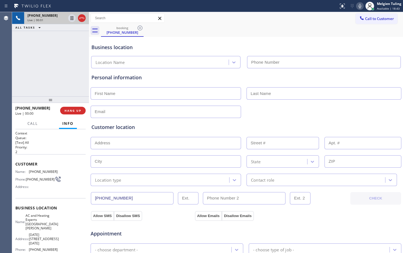
type input "[PHONE_NUMBER]"
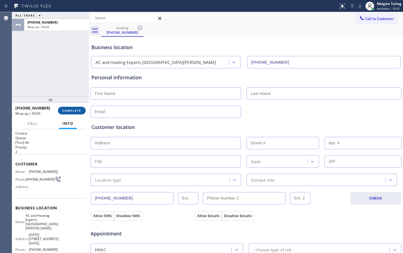
click at [71, 111] on span "COMPLETE" at bounding box center [71, 111] width 19 height 4
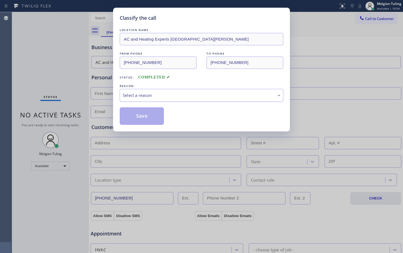
click at [138, 93] on div "Select a reason" at bounding box center [202, 95] width 158 height 6
click at [136, 107] on button "Save" at bounding box center [142, 116] width 44 height 18
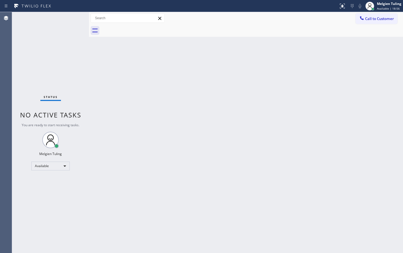
click at [144, 111] on div "Back to Dashboard Change Sender ID Customers Technicians Select a contact Outbo…" at bounding box center [246, 132] width 314 height 241
click at [59, 57] on div "Status No active tasks You are ready to start receiving tasks. Melgien Tuling A…" at bounding box center [50, 132] width 77 height 241
drag, startPoint x: 222, startPoint y: 130, endPoint x: 231, endPoint y: 134, distance: 9.9
click at [226, 132] on div "Back to Dashboard Change Sender ID Customers Technicians Select a contact Outbo…" at bounding box center [246, 132] width 314 height 241
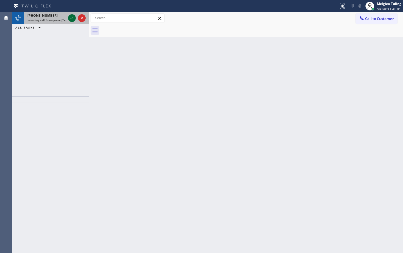
click at [71, 17] on icon at bounding box center [72, 18] width 7 height 7
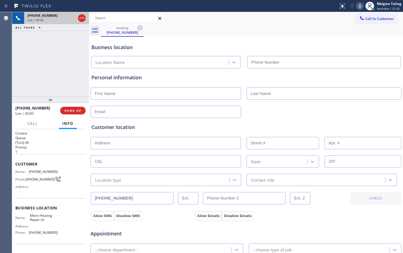
type input "[PHONE_NUMBER]"
click at [195, 77] on div "Personal information" at bounding box center [245, 77] width 309 height 7
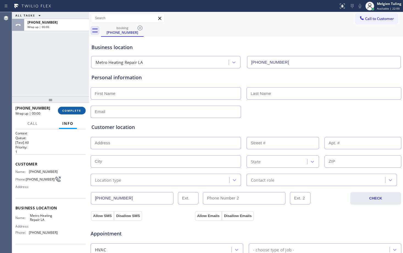
click at [72, 112] on span "COMPLETE" at bounding box center [71, 111] width 19 height 4
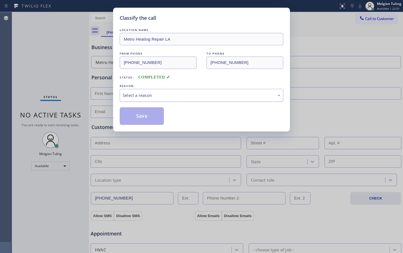
click at [172, 90] on div "Select a reason" at bounding box center [202, 95] width 164 height 13
click at [149, 113] on button "Save" at bounding box center [142, 116] width 44 height 18
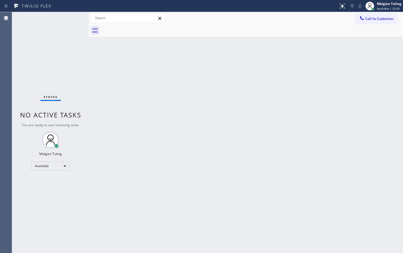
drag, startPoint x: 203, startPoint y: 117, endPoint x: 206, endPoint y: 116, distance: 2.9
click at [205, 117] on div "Back to Dashboard Change Sender ID Customers Technicians Select a contact Outbo…" at bounding box center [246, 132] width 314 height 241
click at [61, 163] on div "Available" at bounding box center [50, 166] width 38 height 9
click at [38, 192] on li "Break" at bounding box center [50, 194] width 37 height 7
click at [197, 170] on div "Back to Dashboard Change Sender ID Customers Technicians Select a contact Outbo…" at bounding box center [246, 132] width 314 height 241
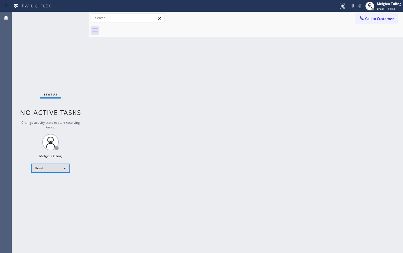
click at [59, 168] on div "Break" at bounding box center [50, 168] width 38 height 9
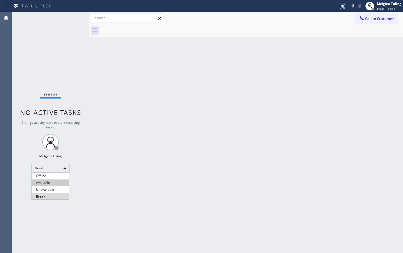
click at [49, 182] on li "Available" at bounding box center [50, 183] width 37 height 7
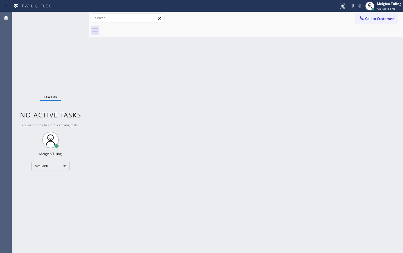
click at [164, 161] on div "Back to Dashboard Change Sender ID Customers Technicians Select a contact Outbo…" at bounding box center [246, 132] width 314 height 241
click at [78, 28] on div "Status No active tasks You are ready to start receiving tasks. Melgien Tuling A…" at bounding box center [50, 132] width 77 height 241
click at [61, 169] on div "Offline" at bounding box center [50, 168] width 38 height 9
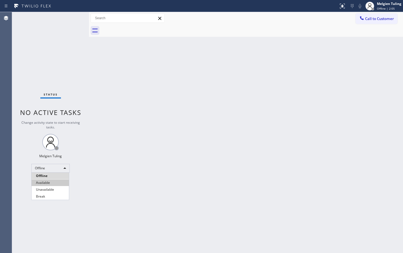
click at [52, 183] on li "Available" at bounding box center [50, 183] width 37 height 7
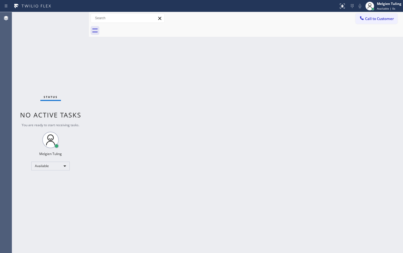
click at [206, 128] on div "Back to Dashboard Change Sender ID Customers Technicians Select a contact Outbo…" at bounding box center [246, 132] width 314 height 241
click at [197, 104] on div "Back to Dashboard Change Sender ID Customers Technicians Select a contact Outbo…" at bounding box center [246, 132] width 314 height 241
click at [169, 185] on div "Back to Dashboard Change Sender ID Customers Technicians Select a contact Outbo…" at bounding box center [246, 132] width 314 height 241
click at [277, 60] on div "Back to Dashboard Change Sender ID Customers Technicians Select a contact Outbo…" at bounding box center [246, 132] width 314 height 241
click at [296, 72] on div "Back to Dashboard Change Sender ID Customers Technicians Select a contact Outbo…" at bounding box center [246, 132] width 314 height 241
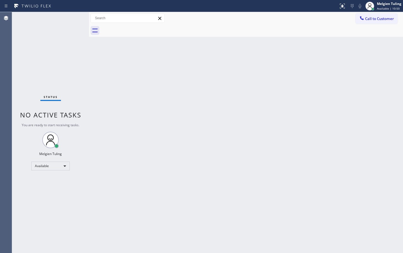
click at [230, 172] on div "Back to Dashboard Change Sender ID Customers Technicians Select a contact Outbo…" at bounding box center [246, 132] width 314 height 241
click at [50, 51] on div "Status No active tasks You are ready to start receiving tasks. Melgien Tuling A…" at bounding box center [50, 132] width 77 height 241
click at [130, 175] on div "Back to Dashboard Change Sender ID Customers Technicians Select a contact Outbo…" at bounding box center [246, 132] width 314 height 241
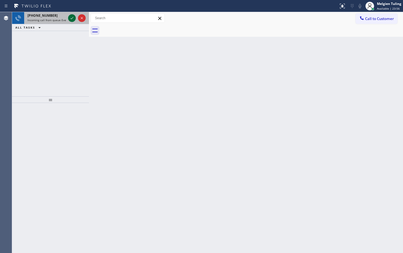
click at [73, 18] on icon at bounding box center [72, 18] width 7 height 7
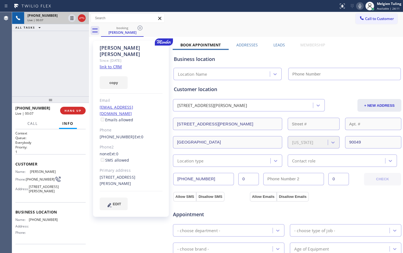
click at [114, 64] on link "link to CRM" at bounding box center [111, 66] width 22 height 5
click at [74, 18] on icon at bounding box center [72, 18] width 7 height 7
click at [361, 6] on icon at bounding box center [360, 6] width 7 height 7
click at [71, 18] on icon at bounding box center [72, 18] width 4 height 4
click at [361, 6] on icon at bounding box center [360, 6] width 7 height 7
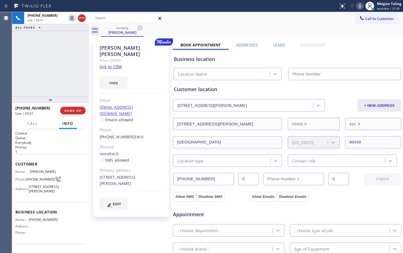
click at [314, 18] on div "Call to Customer Outbound call Location Search location Your caller id phone nu…" at bounding box center [246, 18] width 314 height 10
click at [160, 127] on div "Phone" at bounding box center [131, 130] width 63 height 6
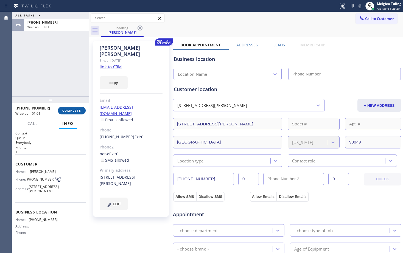
click at [65, 111] on span "COMPLETE" at bounding box center [71, 111] width 19 height 4
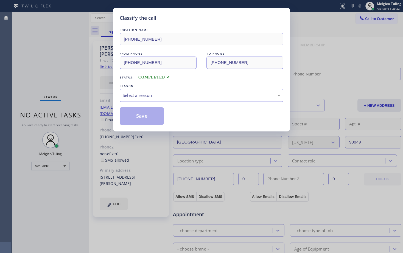
click at [139, 96] on div "Select a reason" at bounding box center [202, 95] width 158 height 6
click at [137, 111] on button "Save" at bounding box center [142, 116] width 44 height 18
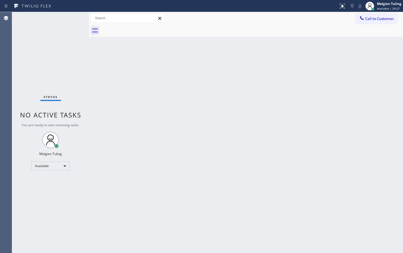
click at [75, 66] on div "Status No active tasks You are ready to start receiving tasks. Melgien Tuling A…" at bounding box center [50, 132] width 77 height 241
click at [136, 141] on div "Back to Dashboard Change Sender ID Customers Technicians Select a contact Outbo…" at bounding box center [246, 132] width 314 height 241
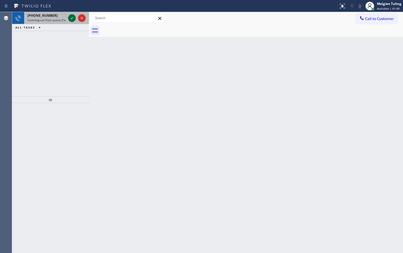
click at [72, 19] on icon at bounding box center [72, 18] width 7 height 7
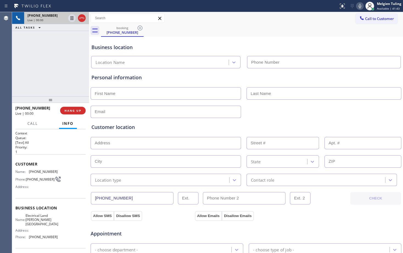
type input "[PHONE_NUMBER]"
click at [360, 6] on icon at bounding box center [360, 6] width 3 height 4
click at [361, 6] on icon at bounding box center [360, 6] width 7 height 7
click at [333, 30] on div "booking [PHONE_NUMBER]" at bounding box center [252, 30] width 302 height 12
click at [329, 113] on div at bounding box center [246, 111] width 312 height 13
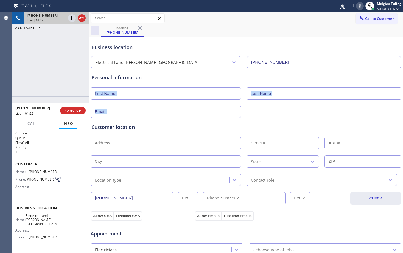
click at [329, 113] on div at bounding box center [246, 111] width 312 height 13
click at [328, 113] on div at bounding box center [246, 111] width 312 height 13
click at [318, 101] on div "Personal information" at bounding box center [245, 96] width 309 height 44
click at [298, 102] on div "Personal information" at bounding box center [245, 96] width 309 height 44
click at [276, 94] on input "text" at bounding box center [324, 93] width 155 height 12
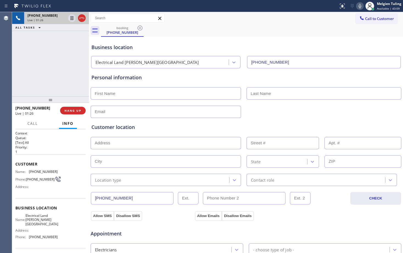
drag, startPoint x: 275, startPoint y: 93, endPoint x: 230, endPoint y: 93, distance: 44.2
click at [230, 93] on div at bounding box center [246, 92] width 312 height 13
click at [211, 95] on input "text" at bounding box center [166, 93] width 150 height 12
click at [263, 96] on input "text" at bounding box center [324, 93] width 155 height 12
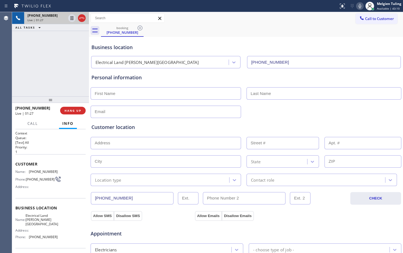
click at [263, 96] on input "text" at bounding box center [324, 93] width 155 height 12
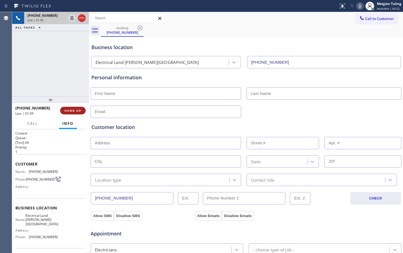
click at [68, 110] on span "HANG UP" at bounding box center [73, 111] width 17 height 4
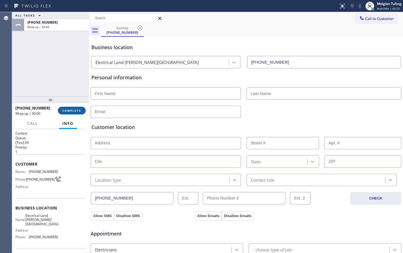
click at [68, 110] on span "COMPLETE" at bounding box center [71, 111] width 19 height 4
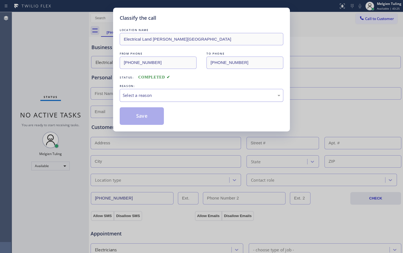
click at [173, 94] on div "Select a reason" at bounding box center [202, 95] width 158 height 6
click at [139, 116] on button "Save" at bounding box center [142, 116] width 44 height 18
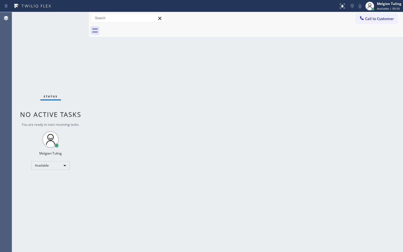
drag, startPoint x: 143, startPoint y: 154, endPoint x: 112, endPoint y: 227, distance: 78.9
click at [135, 171] on div "Back to Dashboard Change Sender ID Customers Technicians Select a contact Outbo…" at bounding box center [246, 132] width 314 height 240
click at [127, 108] on div "Back to Dashboard Change Sender ID Customers Technicians Select a contact Outbo…" at bounding box center [246, 132] width 314 height 240
click at [128, 92] on div "Back to Dashboard Change Sender ID Customers Technicians Select a contact Outbo…" at bounding box center [246, 132] width 314 height 240
click at [70, 35] on div "Status No active tasks You are ready to start receiving tasks. Melgien Tuling A…" at bounding box center [50, 132] width 77 height 240
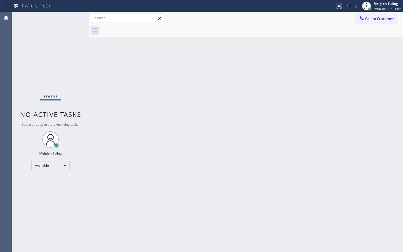
click at [102, 205] on div "Back to Dashboard Change Sender ID Customers Technicians Select a contact Outbo…" at bounding box center [246, 132] width 314 height 240
click at [54, 165] on div "Available" at bounding box center [50, 165] width 38 height 9
click at [52, 173] on li "Offline" at bounding box center [50, 173] width 37 height 7
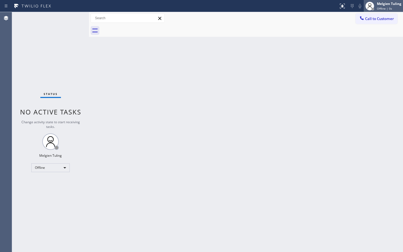
click at [381, 3] on div "Melgien Tuling" at bounding box center [389, 3] width 24 height 5
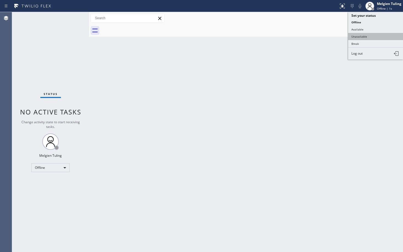
click at [362, 37] on button "Unavailable" at bounding box center [375, 36] width 55 height 7
click at [362, 37] on div at bounding box center [252, 30] width 302 height 12
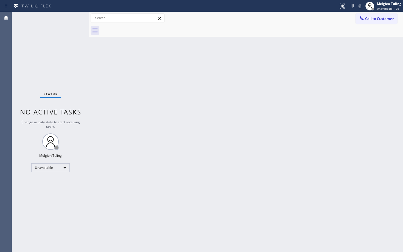
click at [285, 69] on div "Back to Dashboard Change Sender ID Customers Technicians Select a contact Outbo…" at bounding box center [246, 132] width 314 height 240
click at [289, 196] on div "Back to Dashboard Change Sender ID Customers Technicians Select a contact Outbo…" at bounding box center [246, 132] width 314 height 240
click at [392, 7] on span "Unavailable | 1:19" at bounding box center [389, 9] width 25 height 4
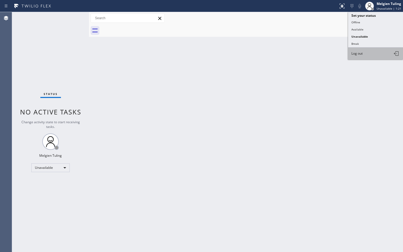
click at [365, 56] on button "Log out" at bounding box center [375, 54] width 55 height 12
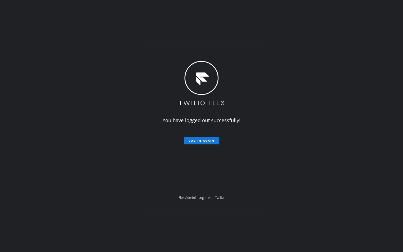
drag, startPoint x: 311, startPoint y: 74, endPoint x: 308, endPoint y: 73, distance: 3.2
click at [308, 73] on div "You have logged out successfully! Log in again Flex Admin? Log in with Twilio." at bounding box center [201, 126] width 403 height 252
click at [9, 26] on div "You have logged out successfully! Log in again Flex Admin? Log in with Twilio." at bounding box center [201, 126] width 403 height 252
